Goal: Transaction & Acquisition: Purchase product/service

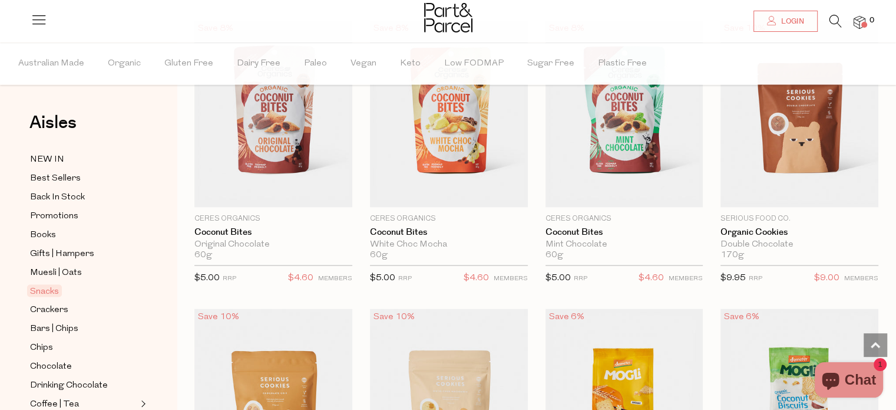
scroll to position [2207, 0]
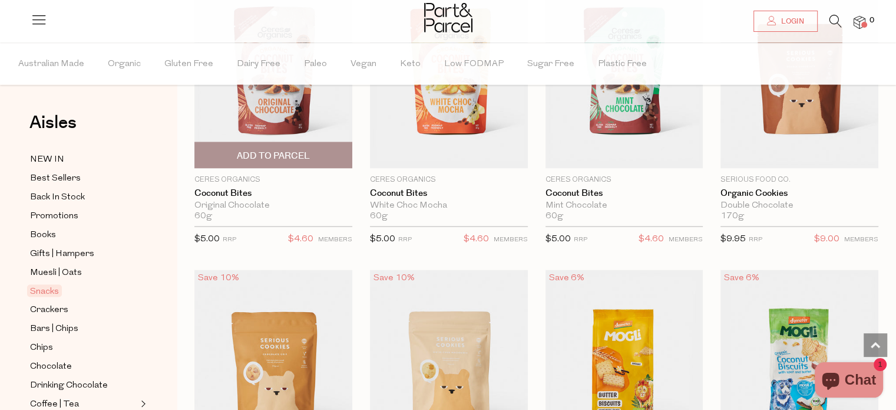
click at [246, 153] on span "Add To Parcel" at bounding box center [273, 155] width 73 height 12
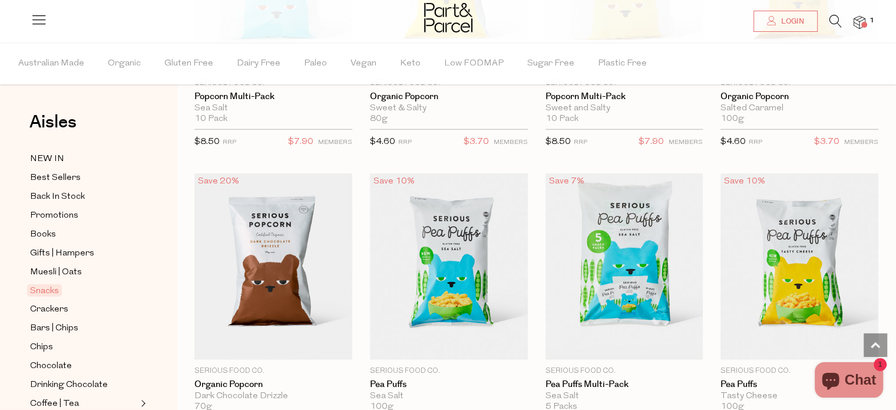
scroll to position [3197, 0]
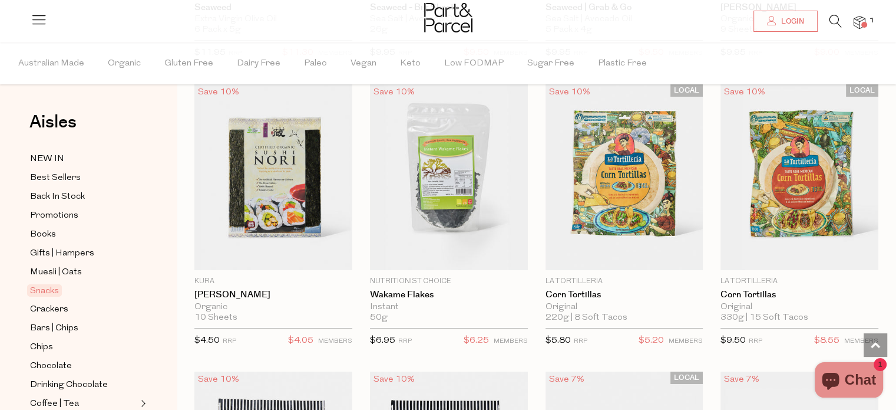
scroll to position [4129, 0]
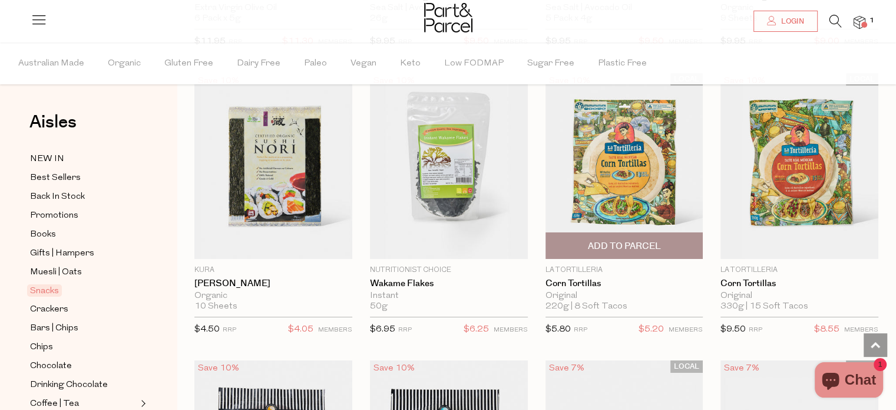
click at [628, 240] on span "Add To Parcel" at bounding box center [624, 246] width 73 height 12
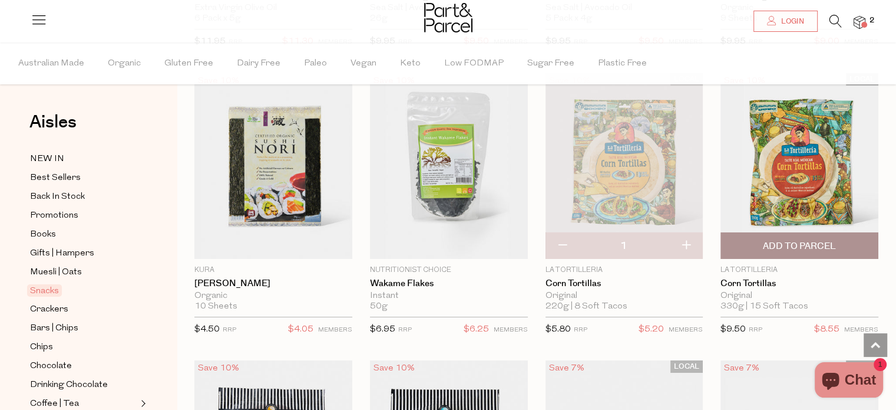
click at [808, 243] on span "Add To Parcel" at bounding box center [799, 245] width 151 height 25
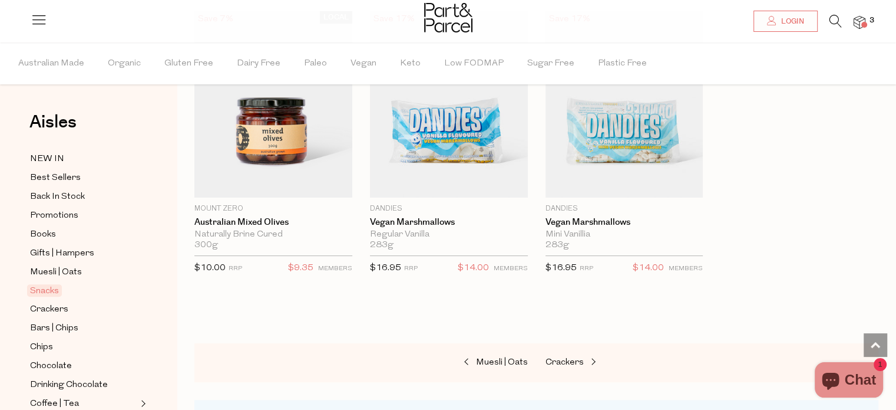
scroll to position [4821, 0]
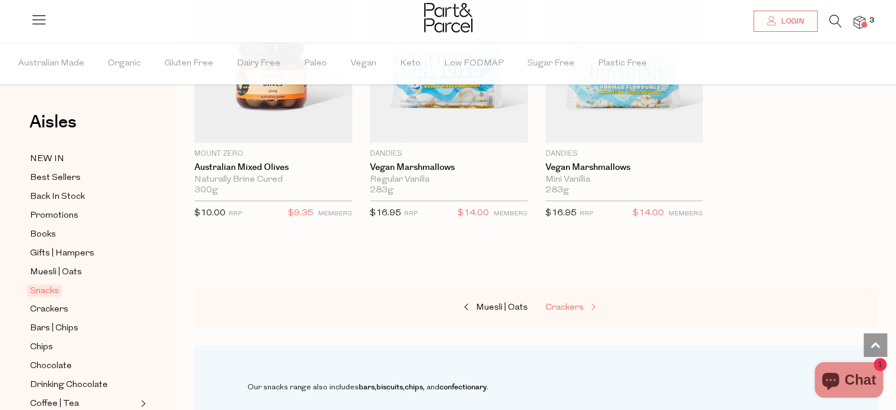
click at [561, 303] on span "Crackers" at bounding box center [565, 307] width 38 height 9
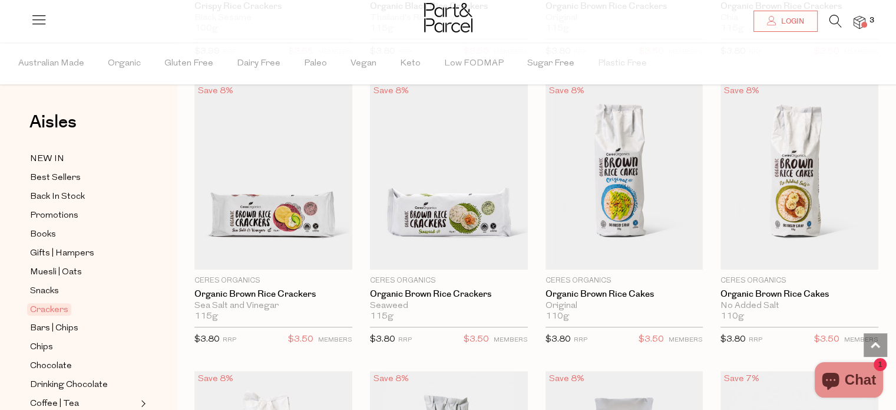
scroll to position [638, 0]
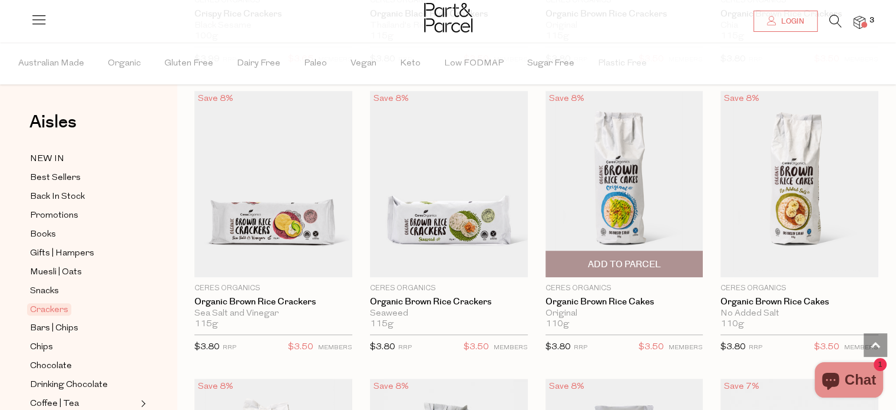
click at [660, 258] on span "Add To Parcel" at bounding box center [624, 264] width 73 height 12
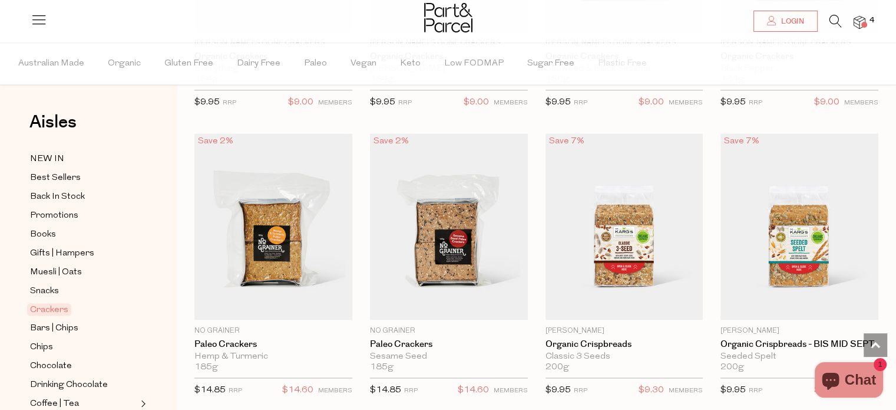
scroll to position [1769, 0]
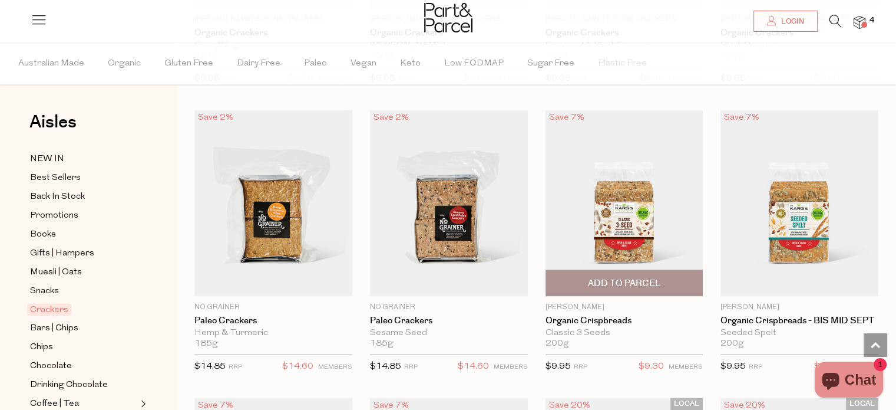
click at [641, 283] on span "Add To Parcel" at bounding box center [624, 283] width 73 height 12
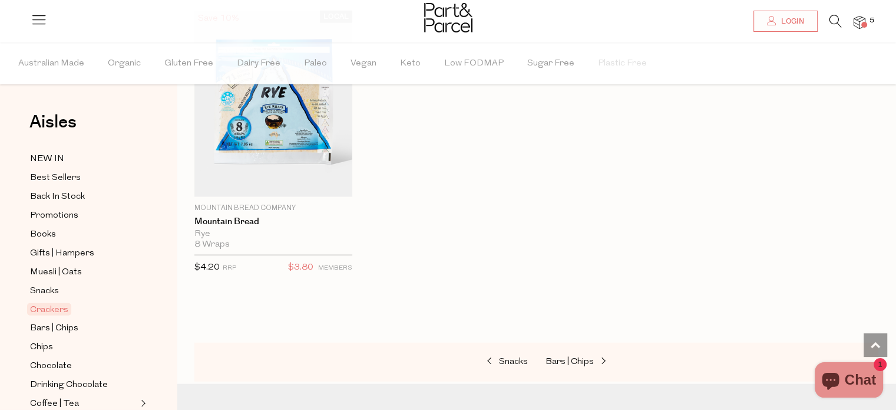
scroll to position [2736, 0]
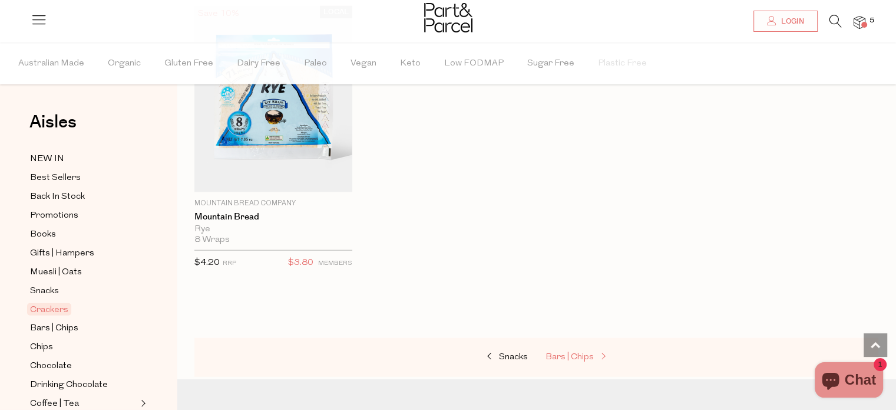
click at [583, 352] on span "Bars | Chips" at bounding box center [570, 356] width 48 height 9
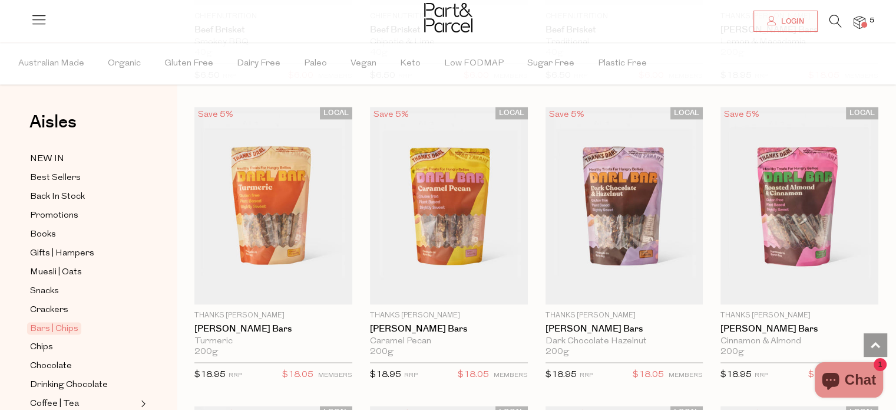
scroll to position [1846, 0]
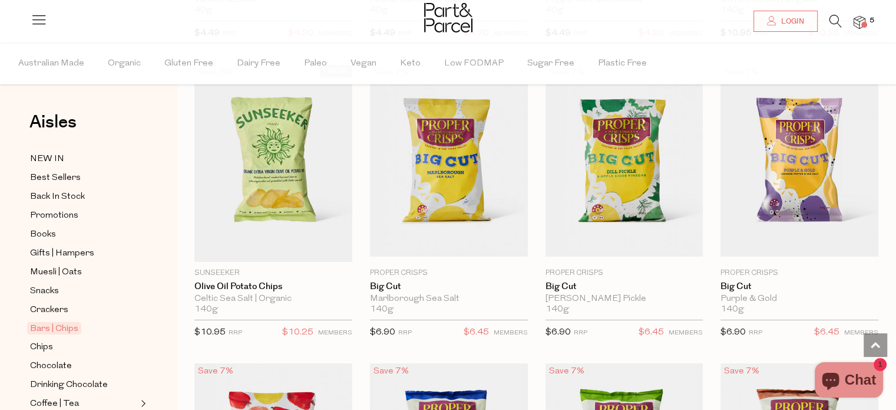
scroll to position [4172, 0]
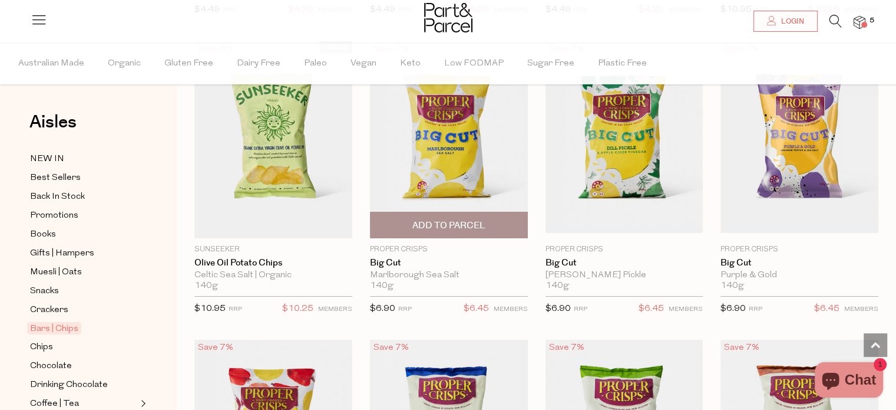
click at [497, 212] on span "Add To Parcel" at bounding box center [449, 224] width 151 height 25
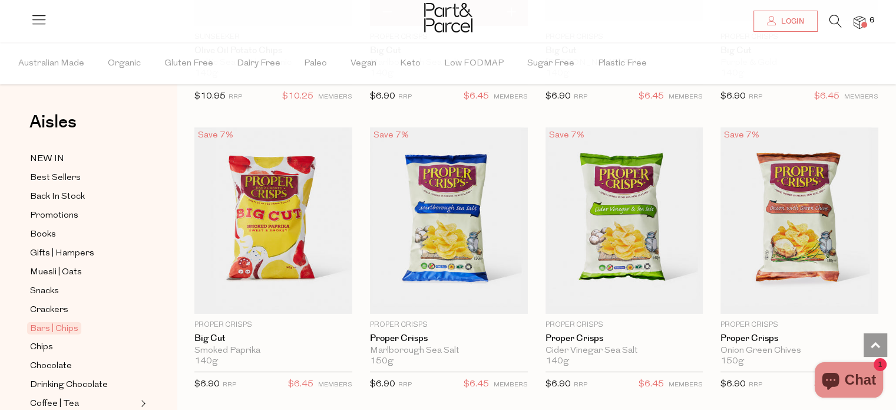
scroll to position [4408, 0]
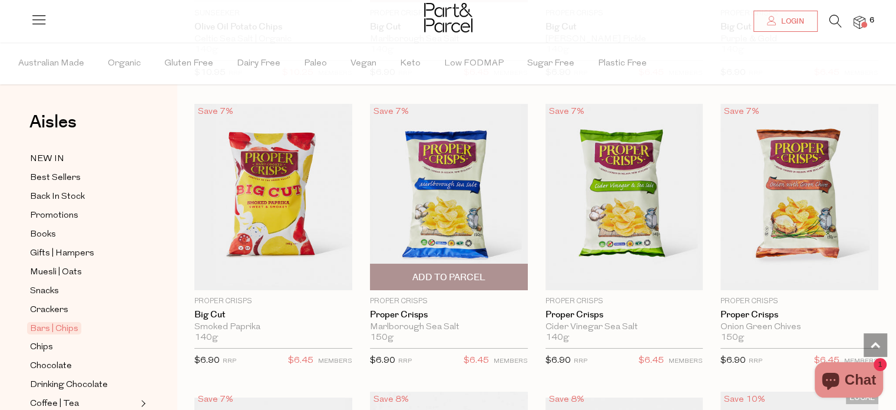
click at [505, 265] on span "Add To Parcel" at bounding box center [449, 276] width 151 height 25
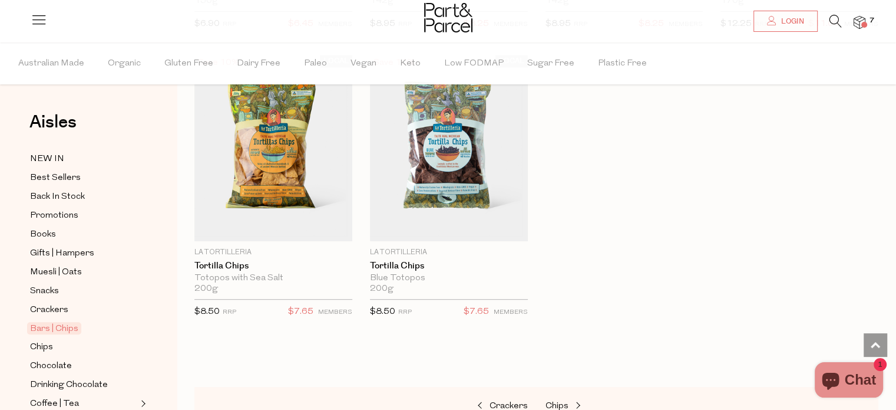
scroll to position [5106, 0]
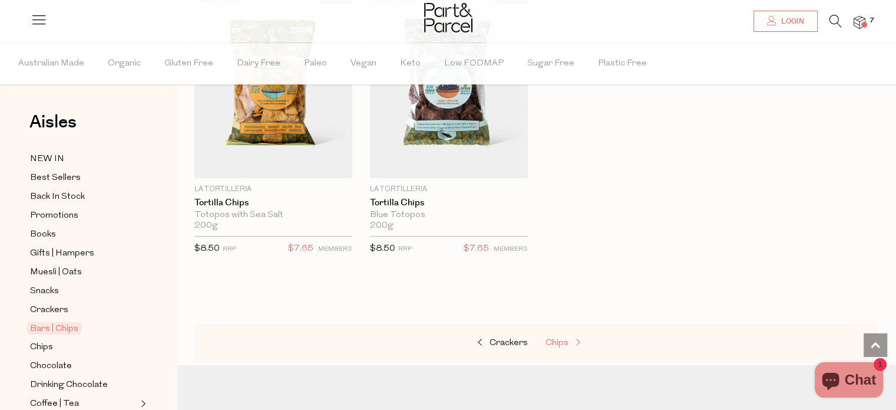
click at [559, 338] on span "Chips" at bounding box center [557, 342] width 23 height 9
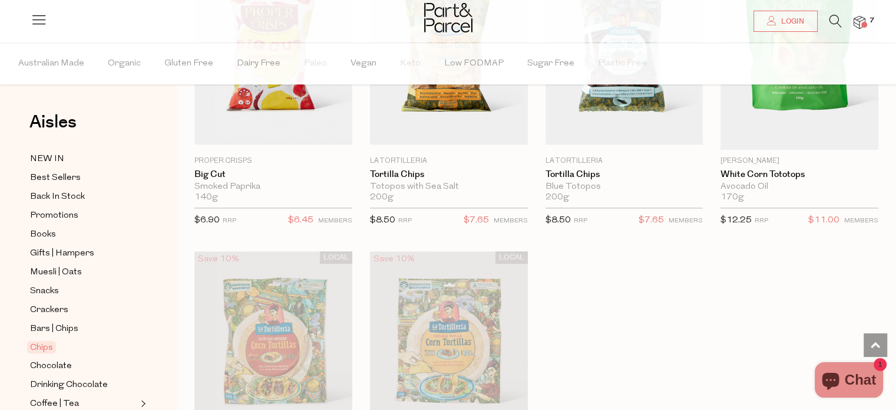
scroll to position [1433, 0]
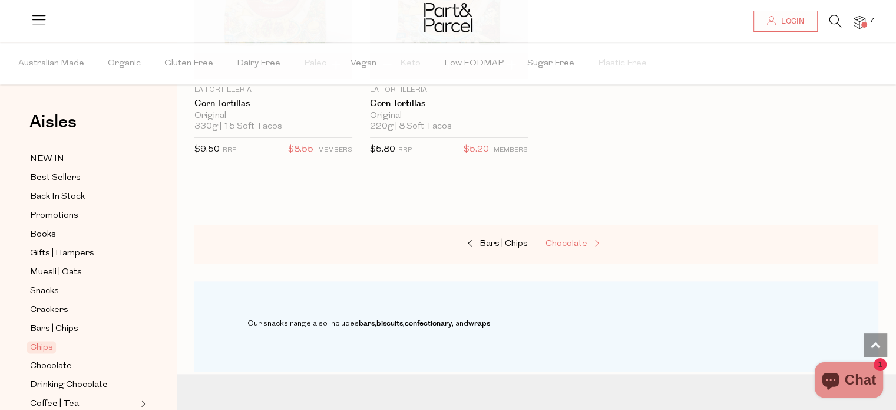
click at [568, 239] on span "Chocolate" at bounding box center [567, 243] width 42 height 9
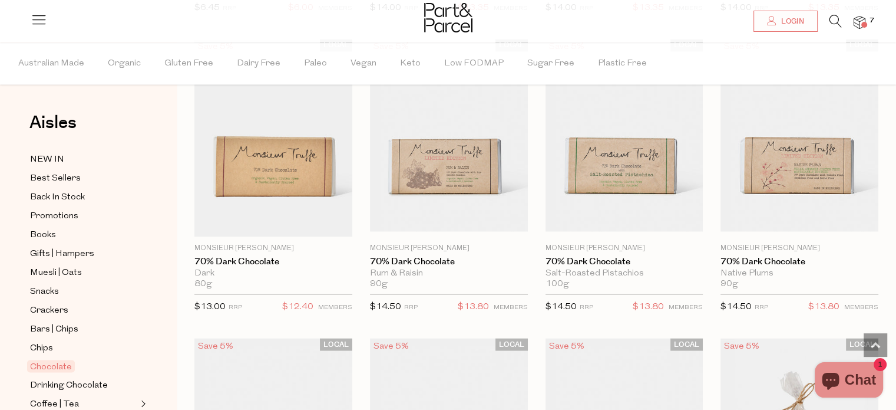
scroll to position [2508, 0]
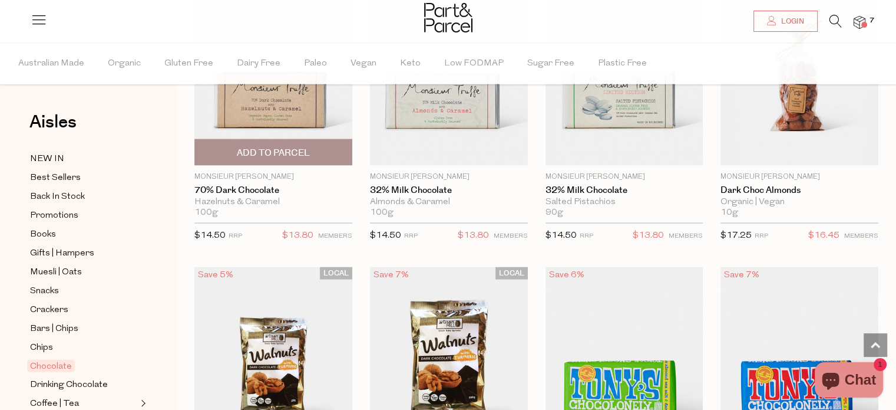
click at [320, 145] on span "Add To Parcel" at bounding box center [273, 152] width 151 height 25
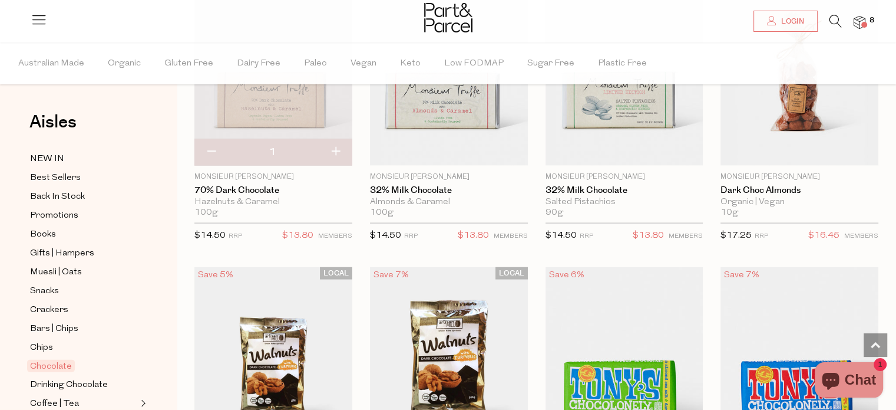
scroll to position [2867, 0]
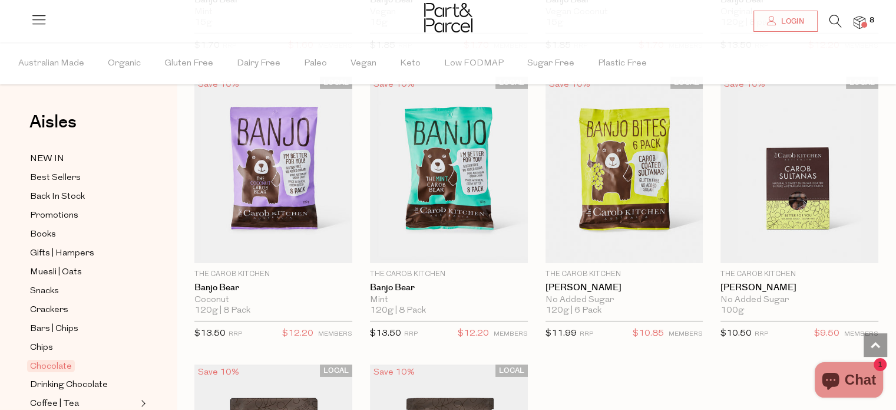
scroll to position [4207, 0]
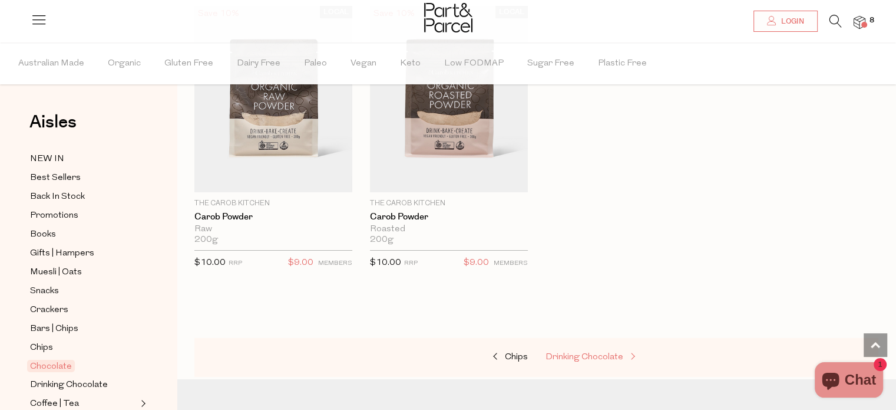
click at [618, 352] on span "Drinking Chocolate" at bounding box center [585, 356] width 78 height 9
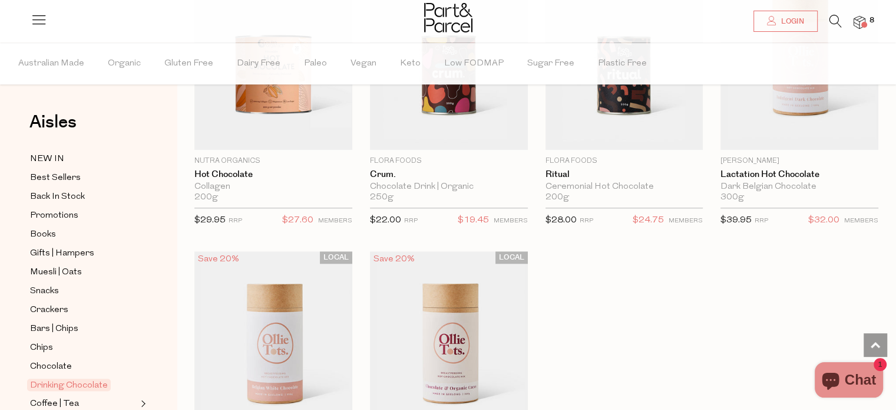
scroll to position [1433, 0]
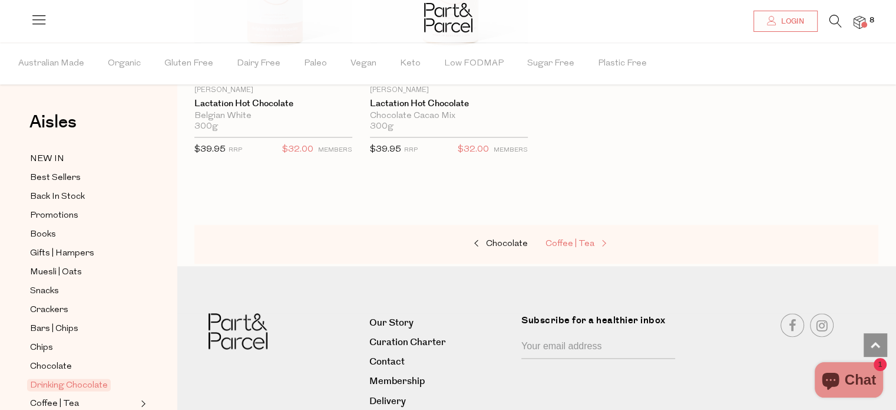
click at [588, 236] on link "Coffee | Tea" at bounding box center [605, 243] width 118 height 15
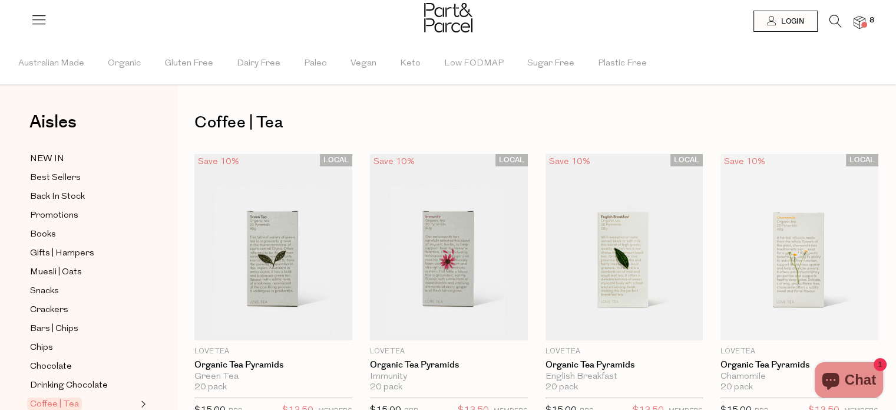
scroll to position [358, 0]
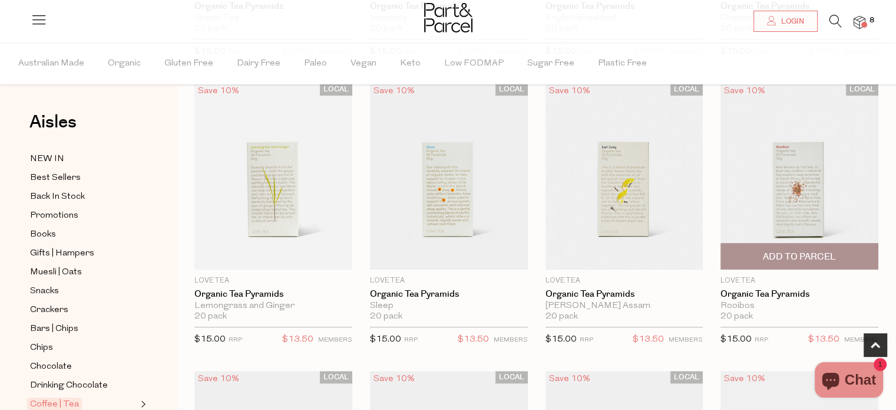
click at [843, 261] on span "Add To Parcel" at bounding box center [799, 255] width 151 height 25
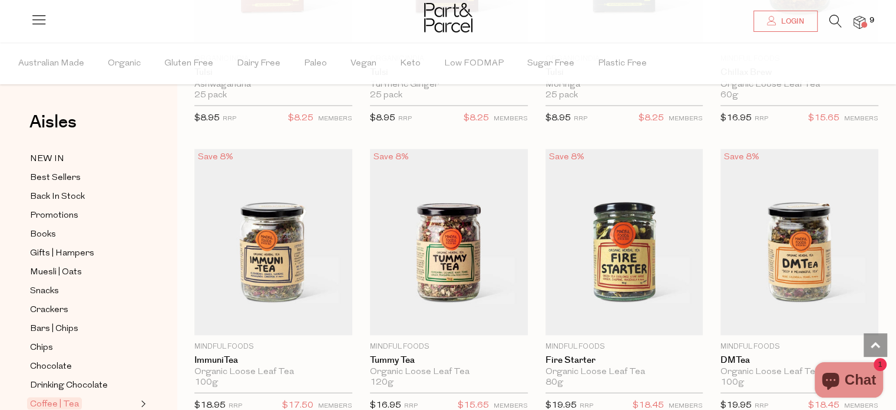
scroll to position [2686, 0]
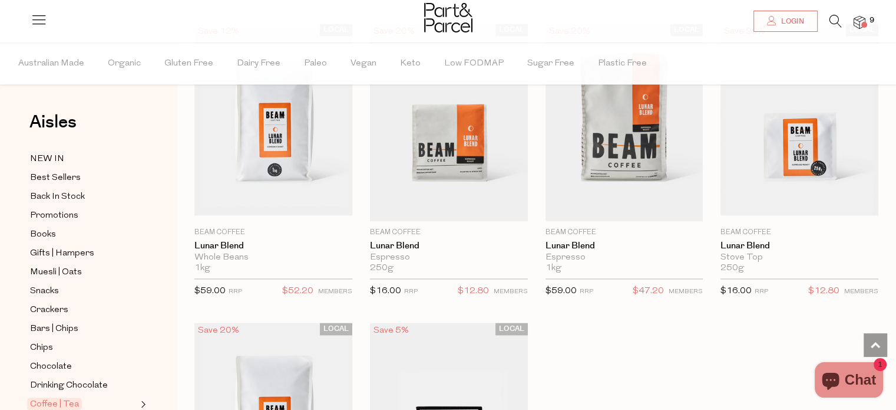
scroll to position [6628, 0]
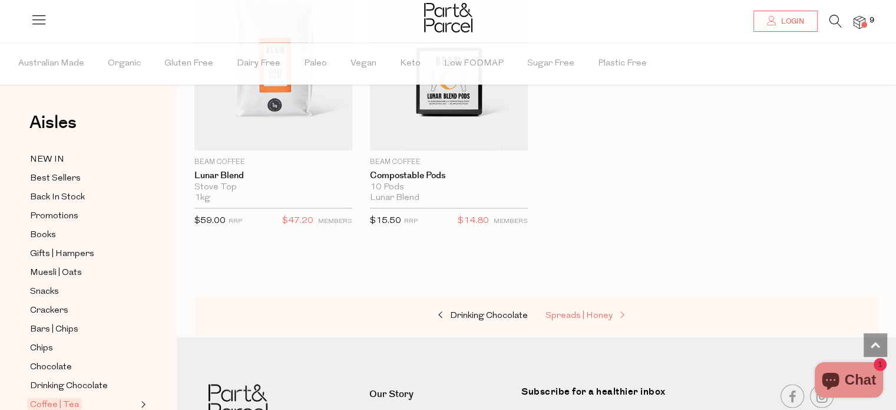
click at [571, 311] on span "Spreads | Honey" at bounding box center [579, 315] width 67 height 9
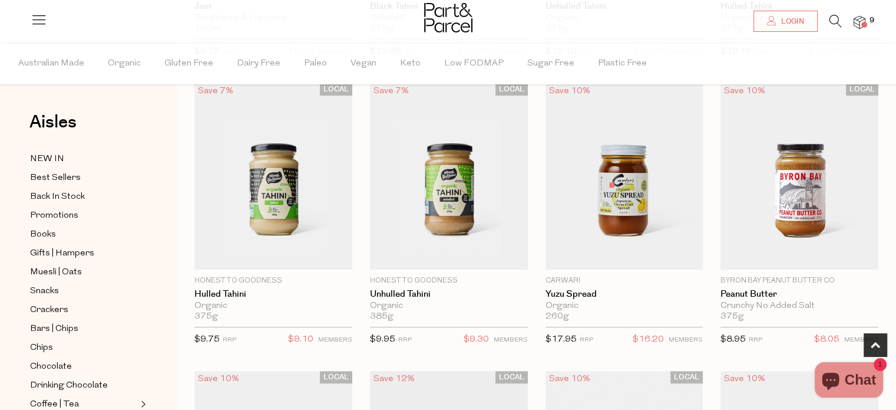
scroll to position [717, 0]
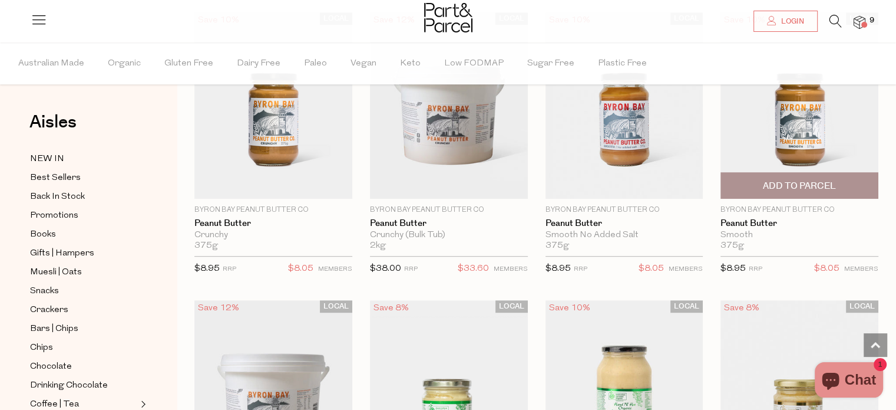
click at [773, 183] on span "Add To Parcel" at bounding box center [799, 186] width 73 height 12
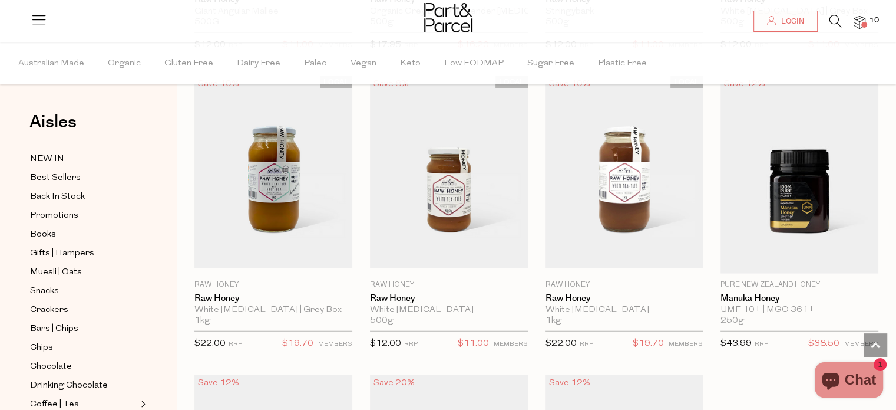
scroll to position [3312, 0]
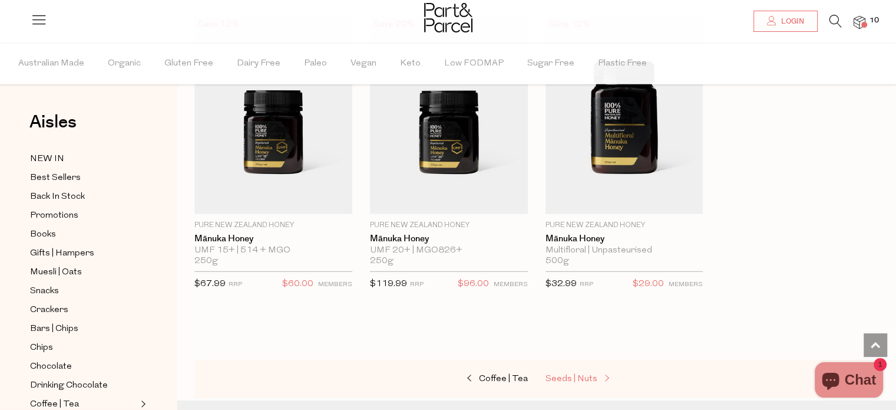
click at [592, 374] on span "Seeds | Nuts" at bounding box center [572, 378] width 52 height 9
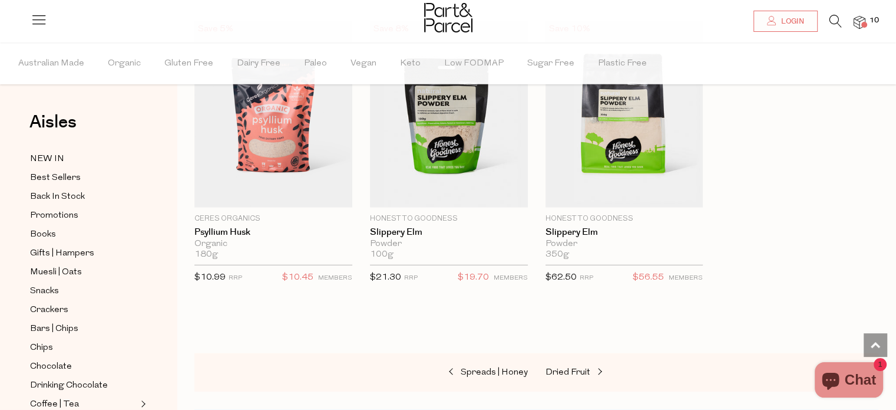
scroll to position [3319, 0]
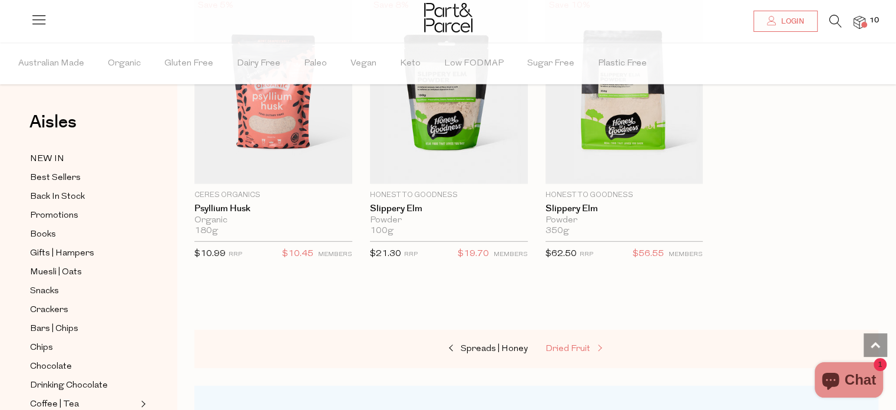
click at [563, 344] on span "Dried Fruit" at bounding box center [568, 348] width 45 height 9
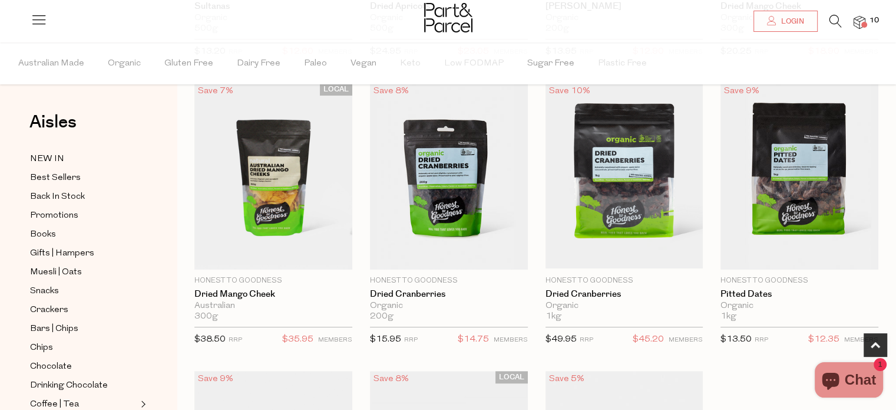
scroll to position [717, 0]
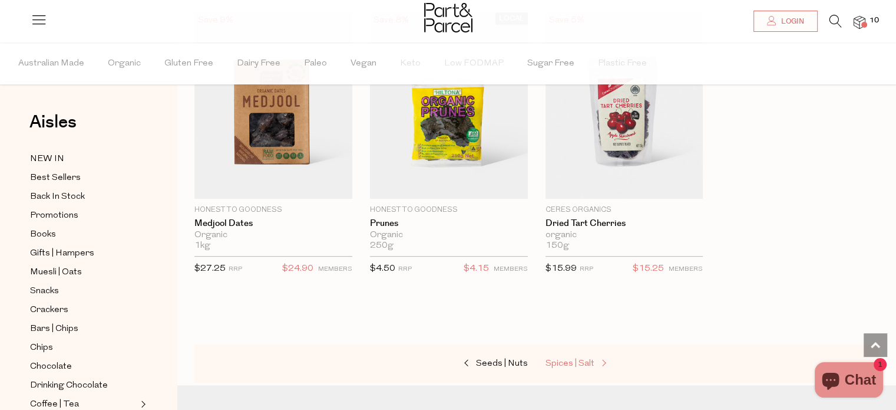
click at [587, 361] on span "Spices | Salt" at bounding box center [570, 363] width 49 height 9
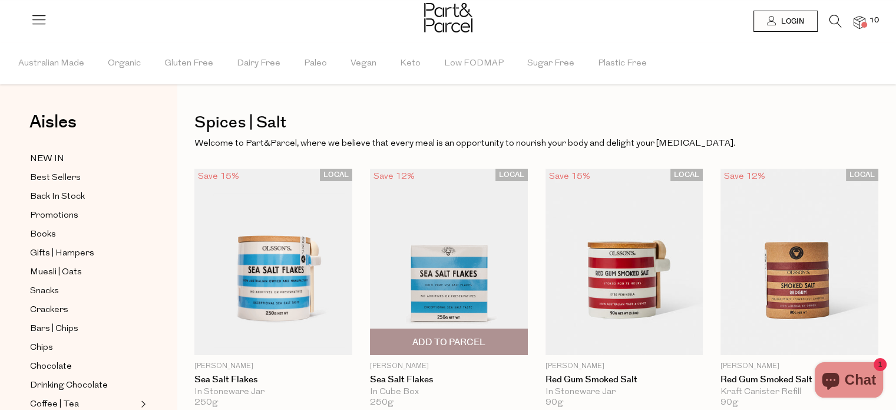
click at [446, 338] on span "Add To Parcel" at bounding box center [449, 342] width 73 height 12
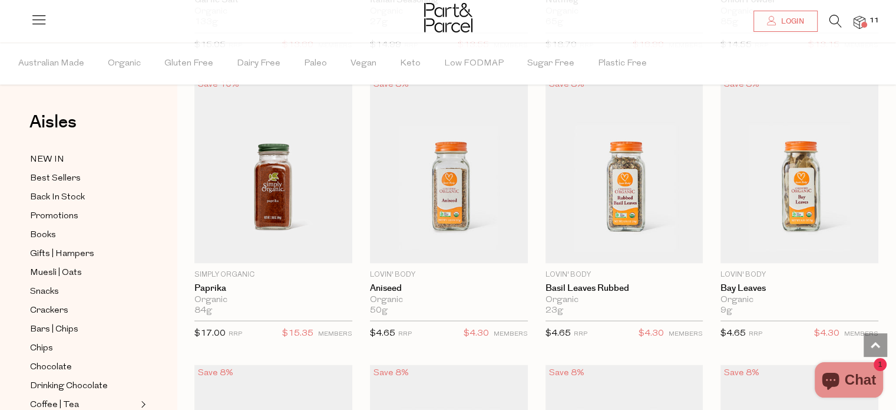
scroll to position [2112, 0]
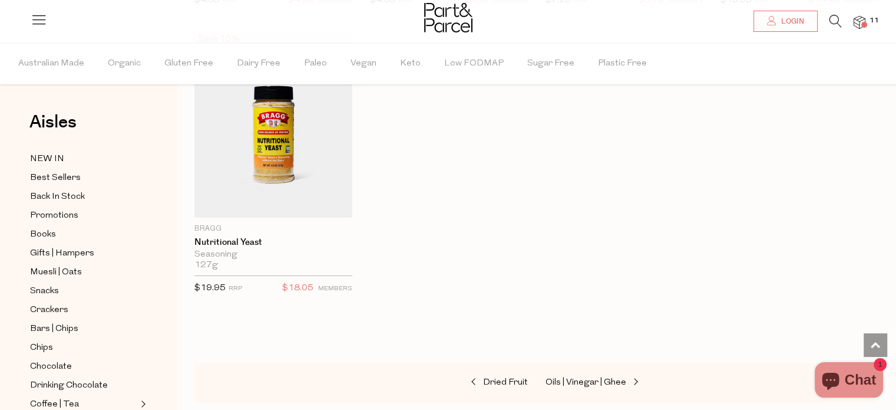
scroll to position [4219, 0]
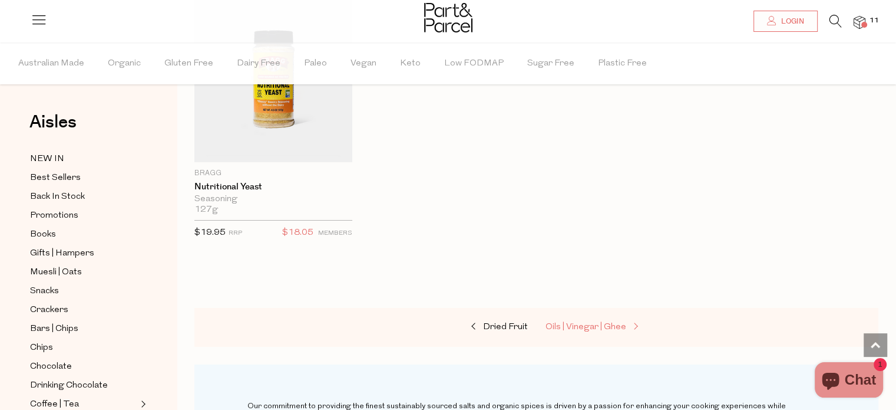
click at [604, 322] on span "Oils | Vinegar | Ghee" at bounding box center [586, 326] width 81 height 9
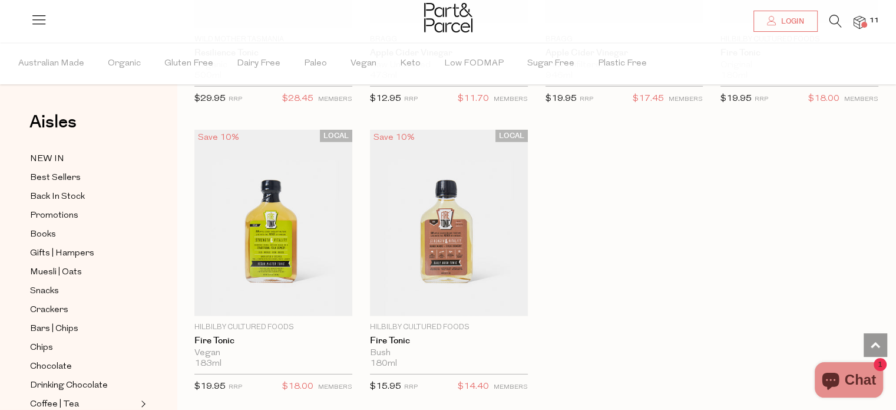
scroll to position [3532, 0]
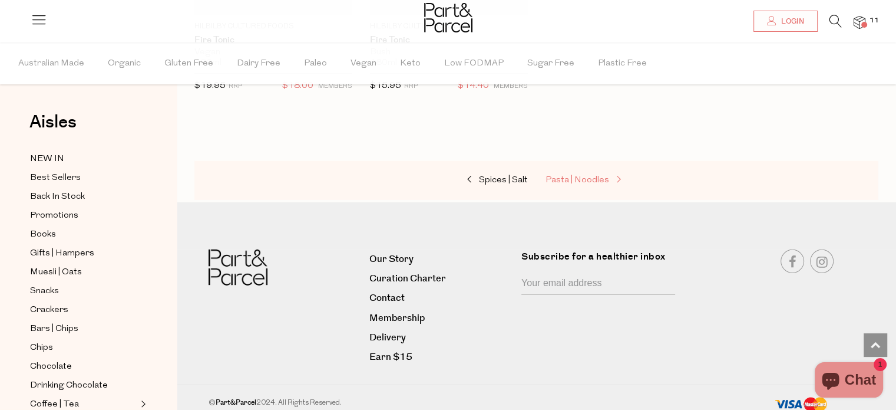
click at [580, 176] on span "Pasta | Noodles" at bounding box center [578, 180] width 64 height 9
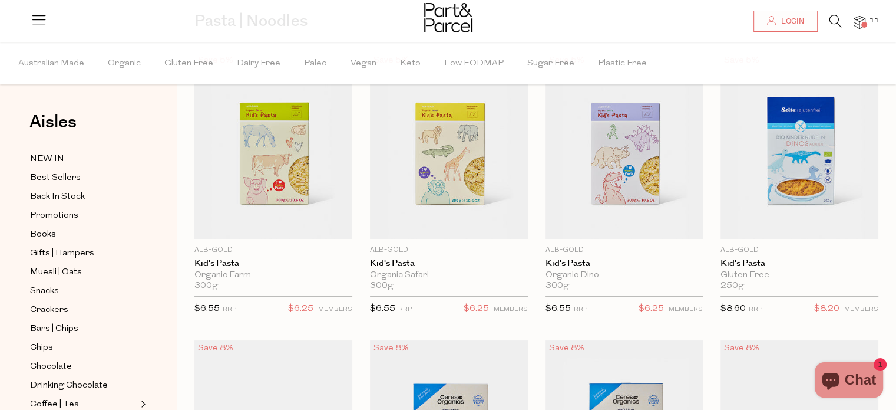
scroll to position [125, 0]
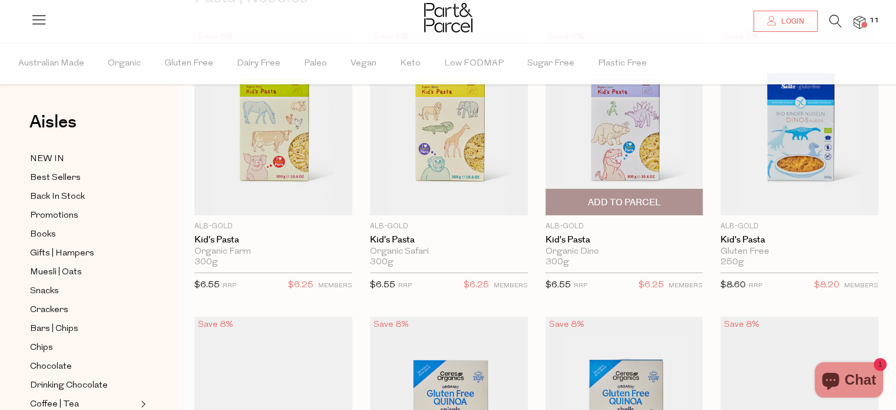
click at [632, 208] on span "Add To Parcel" at bounding box center [624, 201] width 151 height 25
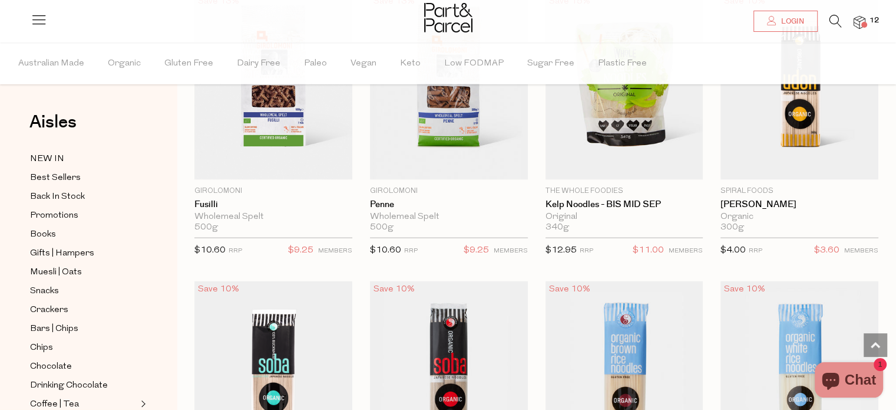
scroll to position [2830, 0]
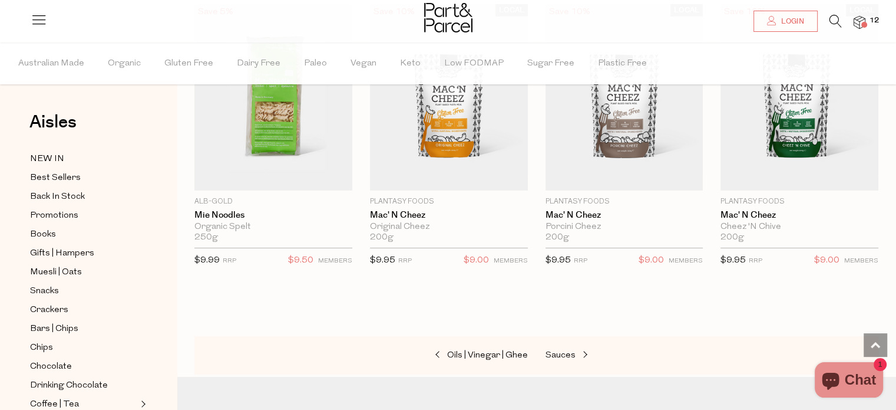
scroll to position [3547, 0]
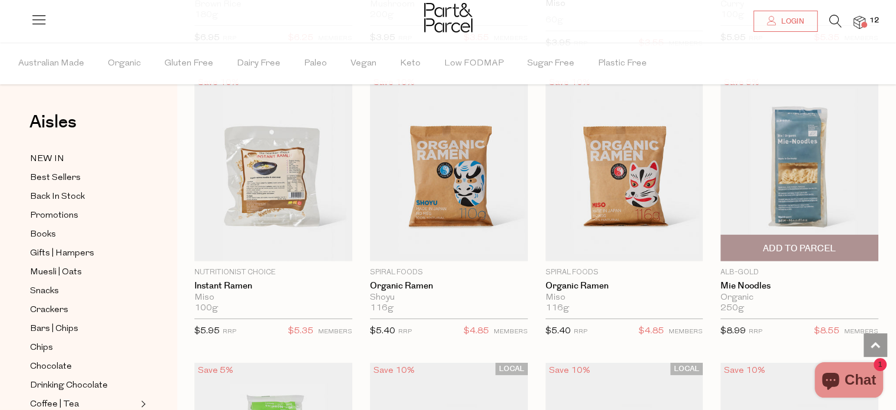
click at [812, 242] on span "Add To Parcel" at bounding box center [799, 248] width 73 height 12
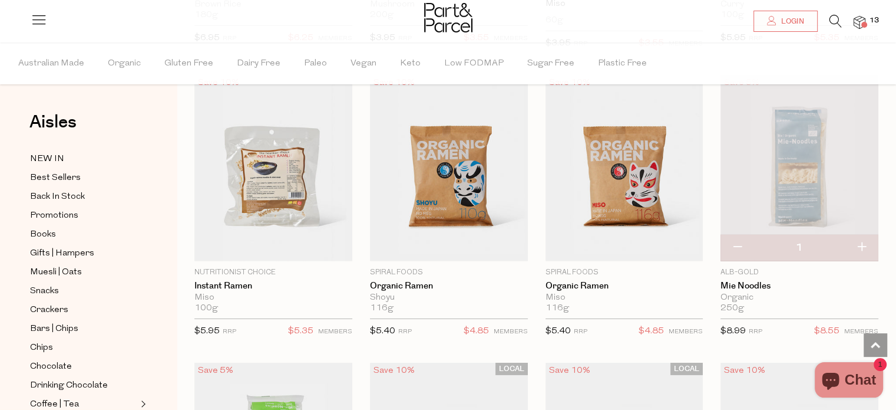
scroll to position [3905, 0]
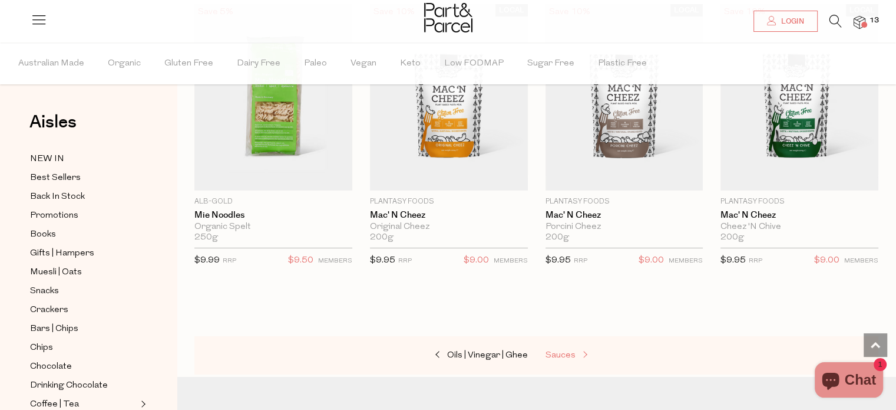
click at [565, 351] on span "Sauces" at bounding box center [561, 355] width 30 height 9
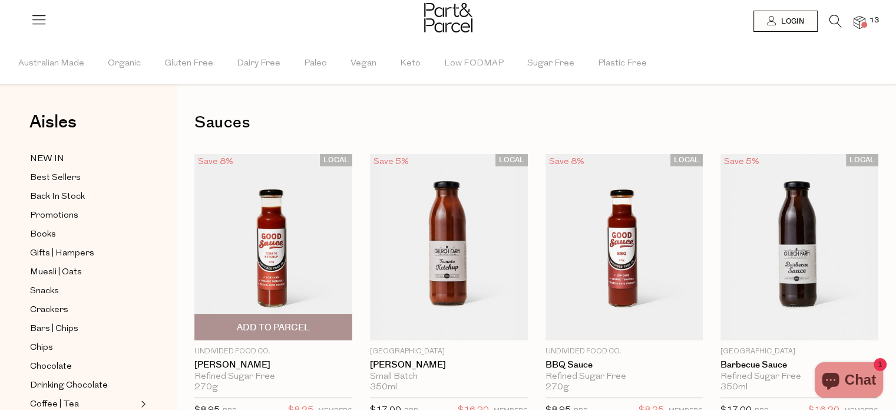
click at [314, 322] on span "Add To Parcel" at bounding box center [273, 326] width 151 height 25
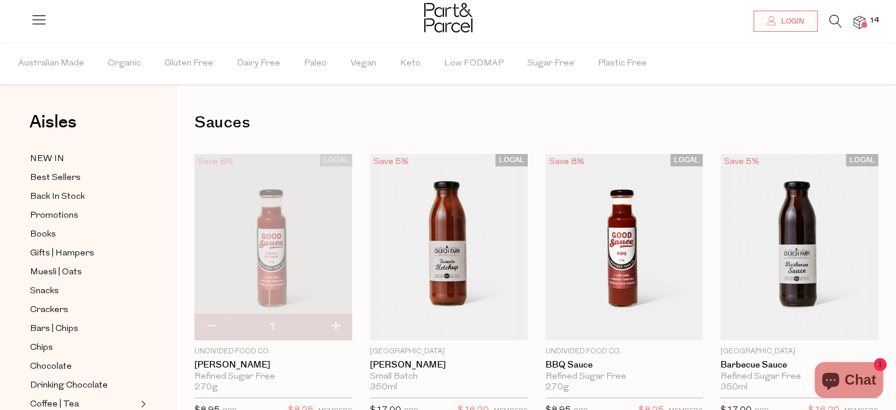
scroll to position [358, 0]
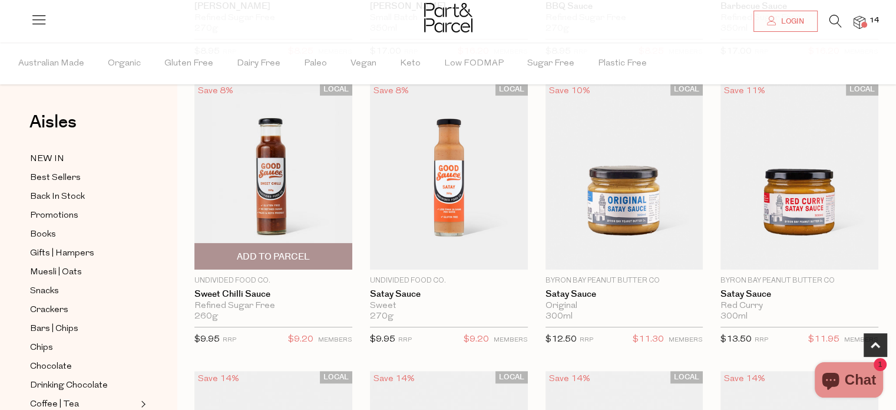
click at [318, 256] on span "Add To Parcel" at bounding box center [273, 255] width 151 height 25
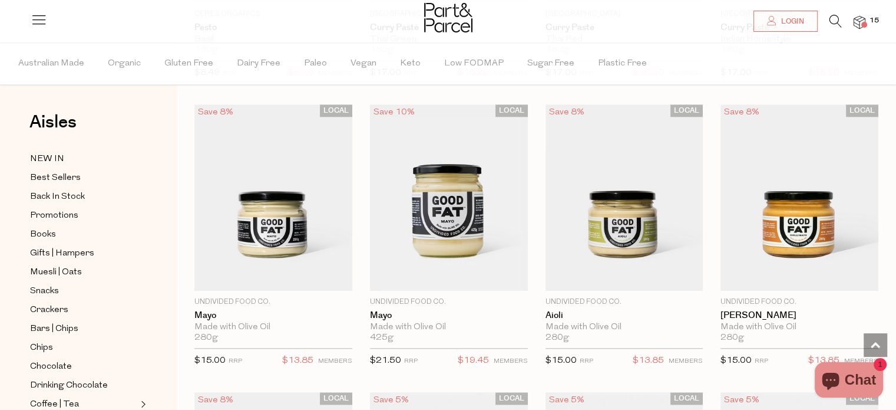
scroll to position [1224, 0]
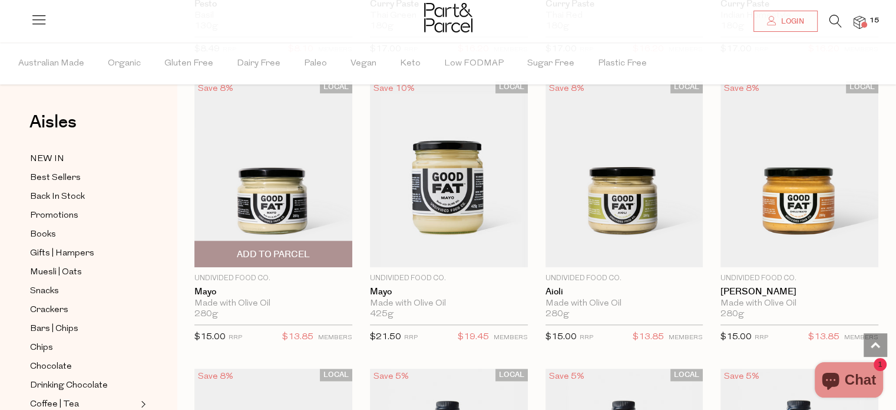
click at [330, 241] on span "Add To Parcel" at bounding box center [273, 253] width 151 height 25
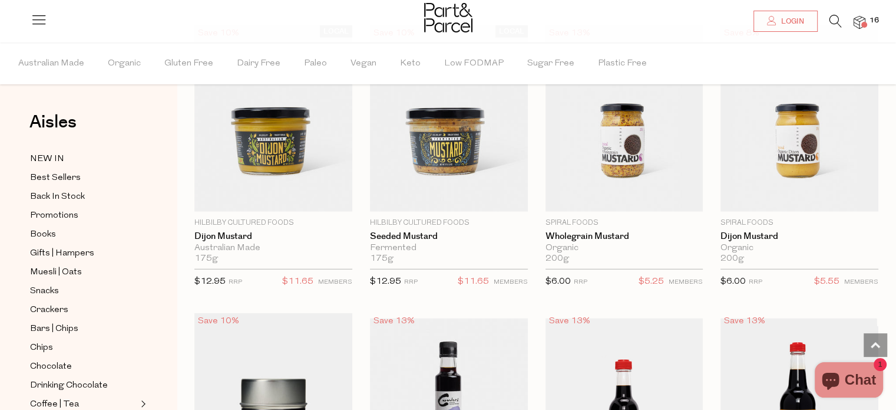
scroll to position [3374, 0]
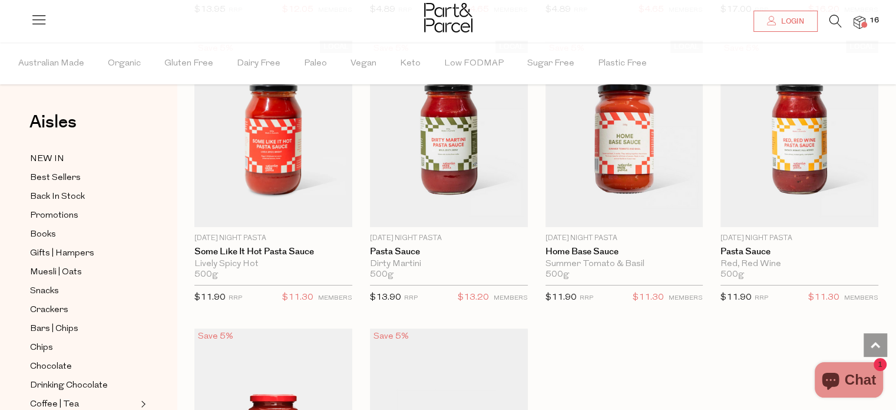
scroll to position [4807, 0]
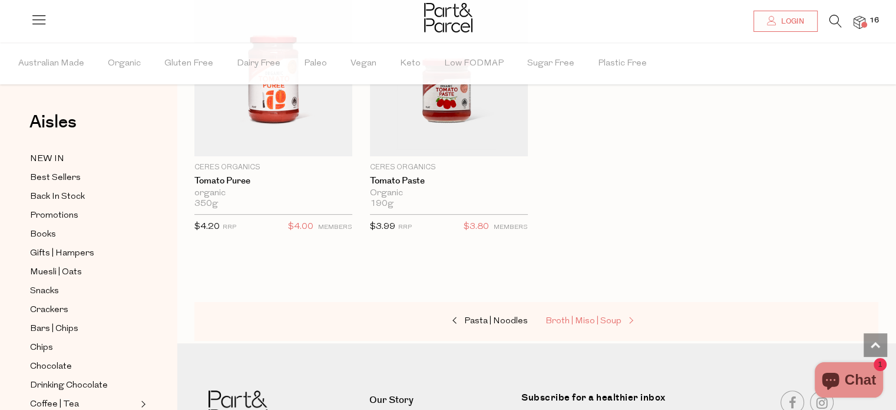
click at [596, 316] on span "Broth | Miso | Soup" at bounding box center [584, 320] width 76 height 9
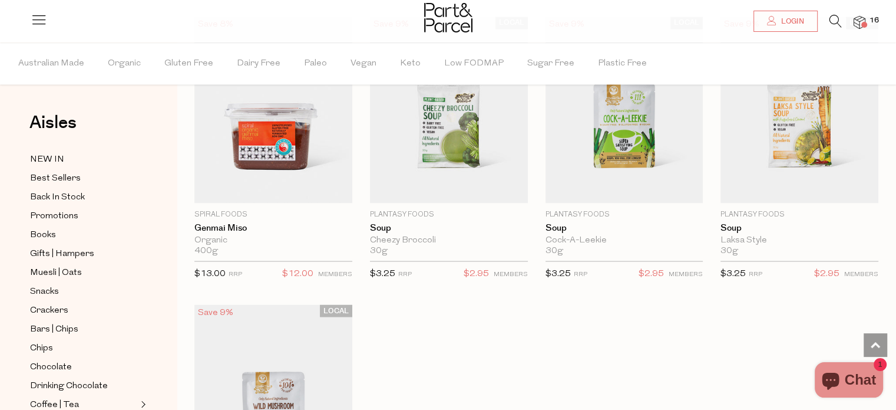
scroll to position [2508, 0]
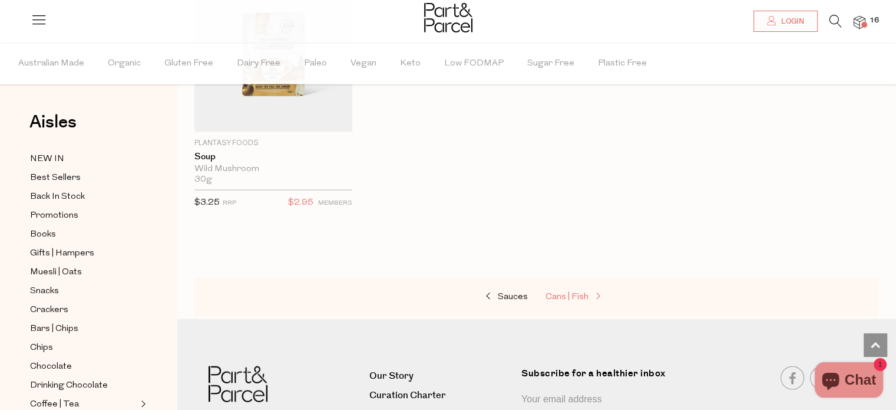
click at [559, 293] on span "Cans | Fish" at bounding box center [567, 296] width 43 height 9
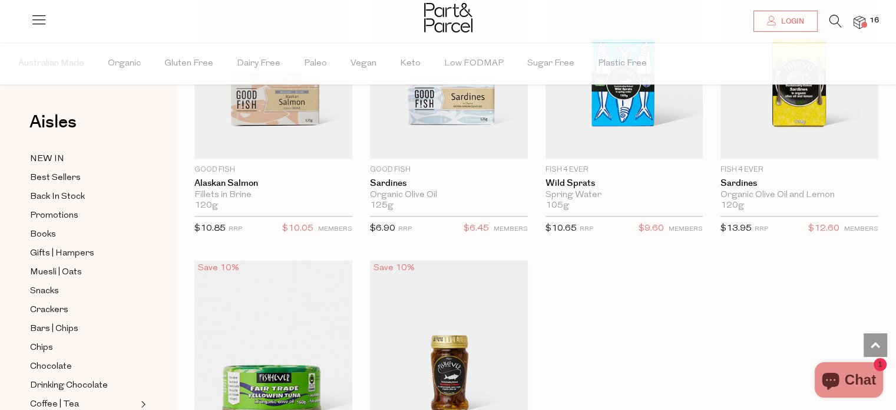
scroll to position [1980, 0]
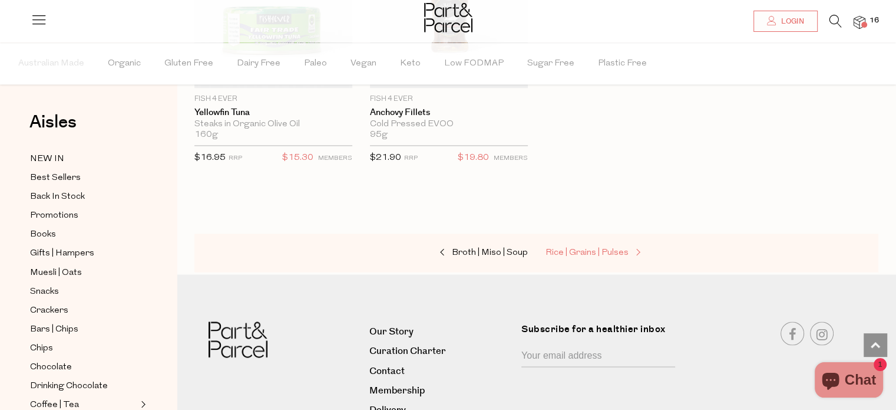
click at [608, 248] on span "Rice | Grains | Pulses" at bounding box center [587, 252] width 83 height 9
